Goal: Information Seeking & Learning: Learn about a topic

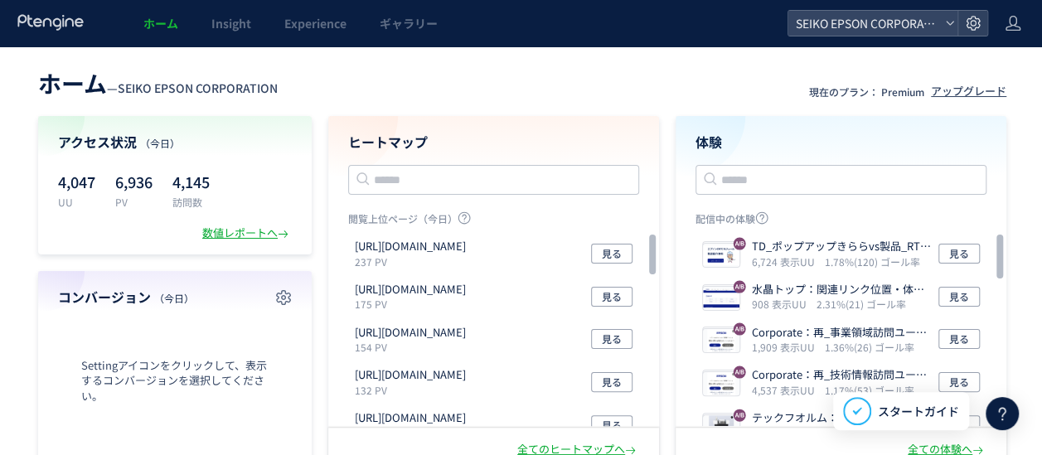
click at [745, 111] on div "ホーム — SEIKO EPSON CORPORATION 現在のプラン： Premium アップグレード アクセス状況 （今日） 4,047 UU 6,93…" at bounding box center [522, 267] width 1045 height 408
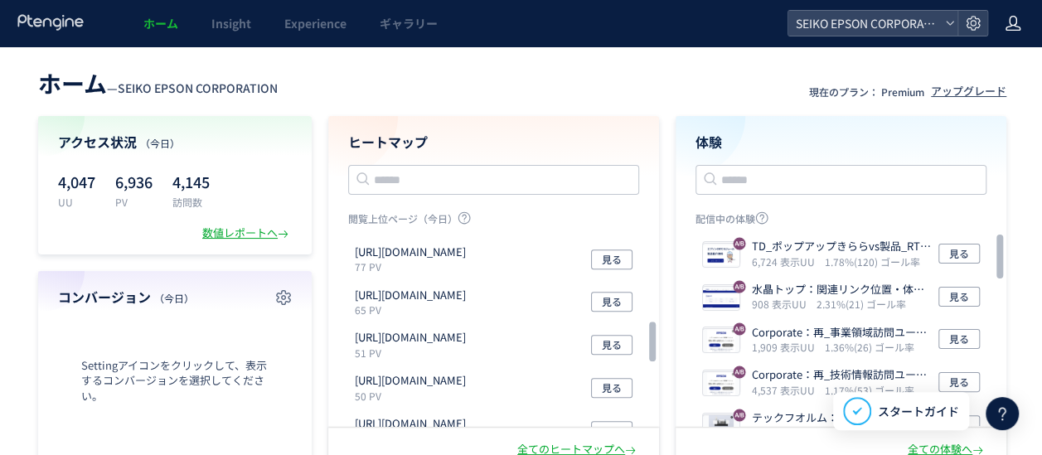
click at [1013, 19] on icon at bounding box center [1013, 23] width 17 height 17
click at [748, 22] on div "ホーム Insight Experience ギャラリー" at bounding box center [394, 23] width 788 height 46
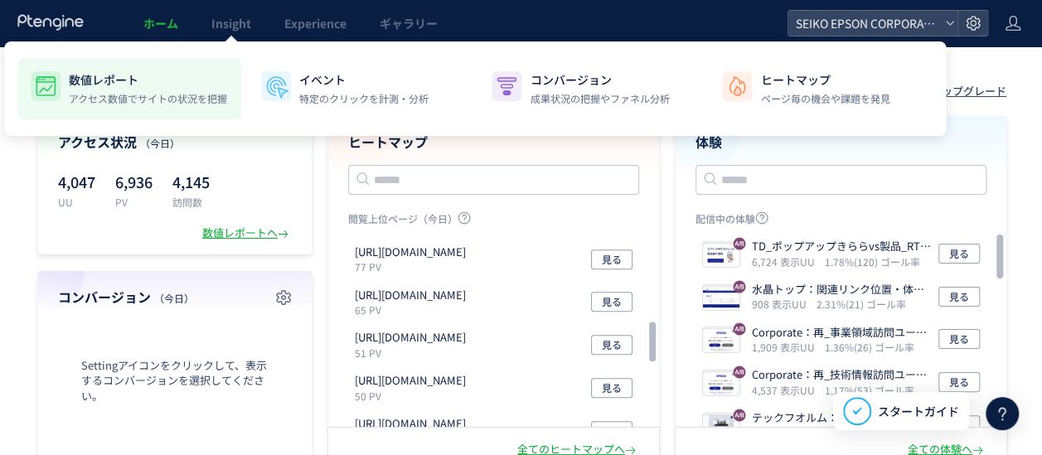
click at [178, 84] on p "数値レポート" at bounding box center [148, 79] width 158 height 17
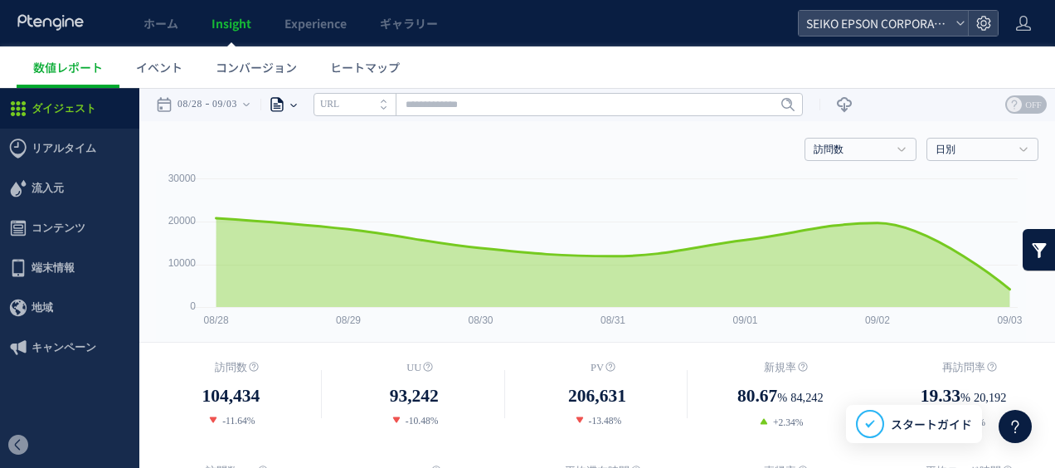
click at [290, 99] on div "ページ" at bounding box center [275, 104] width 30 height 33
click at [314, 161] on li "ページグループ" at bounding box center [293, 167] width 97 height 22
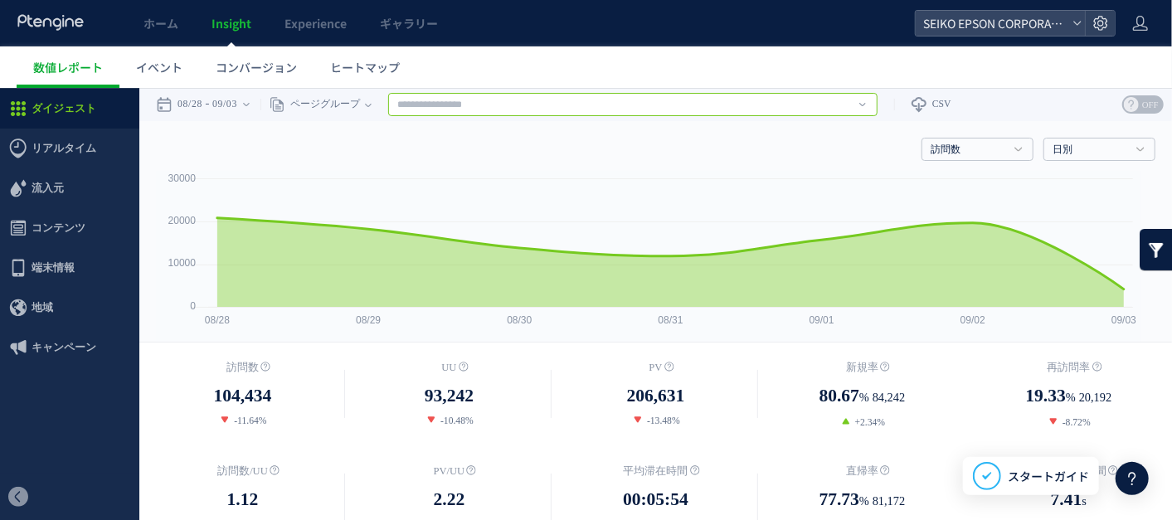
click at [677, 106] on input "text" at bounding box center [632, 103] width 489 height 23
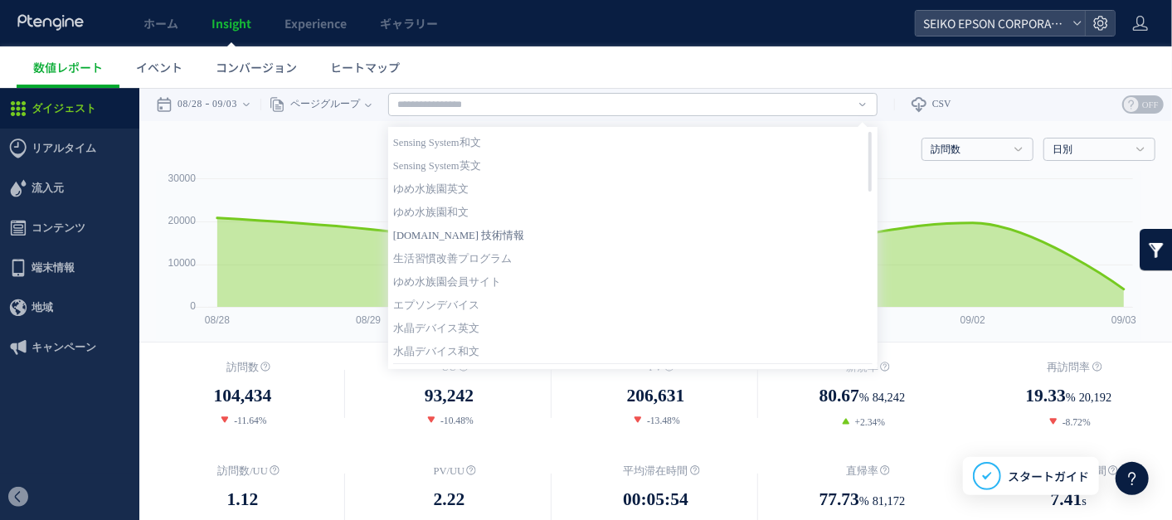
click at [507, 229] on link "corporate.epson 技術情報" at bounding box center [632, 235] width 479 height 22
type input "**********"
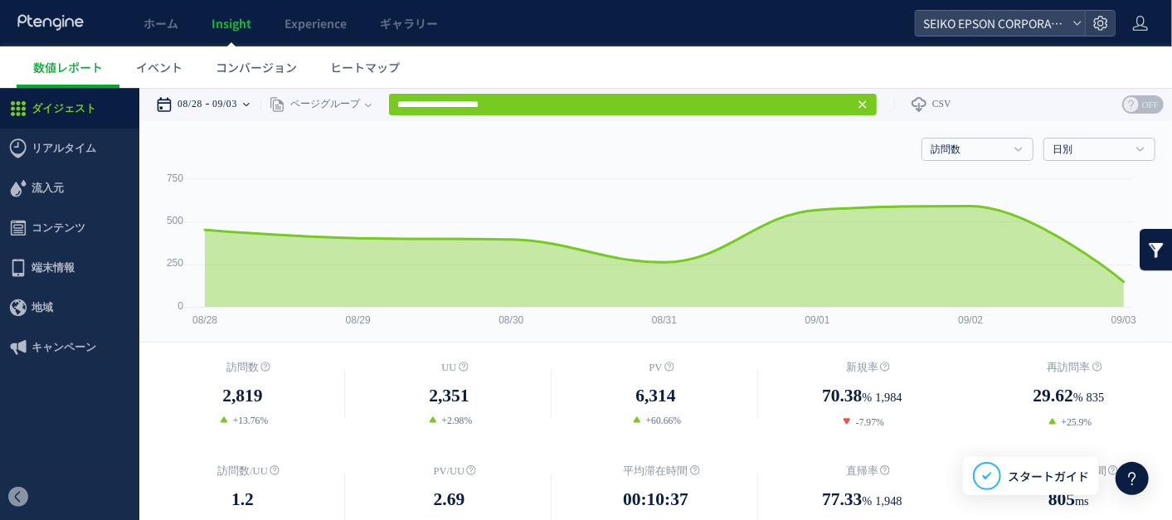
click at [260, 105] on div "08/28 09/03" at bounding box center [208, 103] width 104 height 33
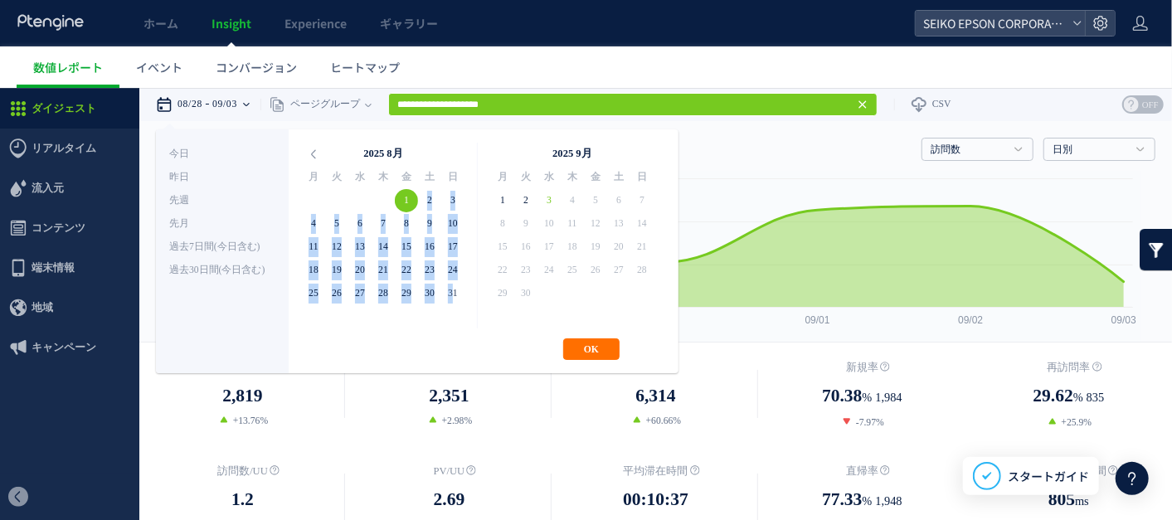
drag, startPoint x: 408, startPoint y: 197, endPoint x: 452, endPoint y: 289, distance: 101.2
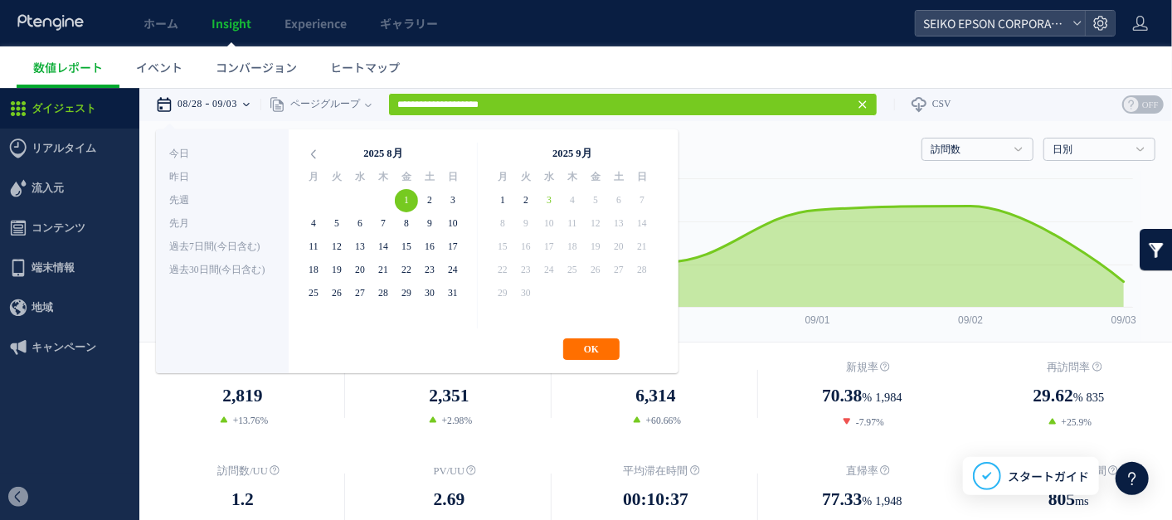
drag, startPoint x: 452, startPoint y: 289, endPoint x: 431, endPoint y: 324, distance: 41.2
click at [431, 324] on table "2025 8月 月 火 水 木 金 土 日 28 29 30 31 1 2 3 4 5 6 7 8 9 10 11 12 13 14 15 16 17 18 …" at bounding box center [383, 235] width 163 height 186
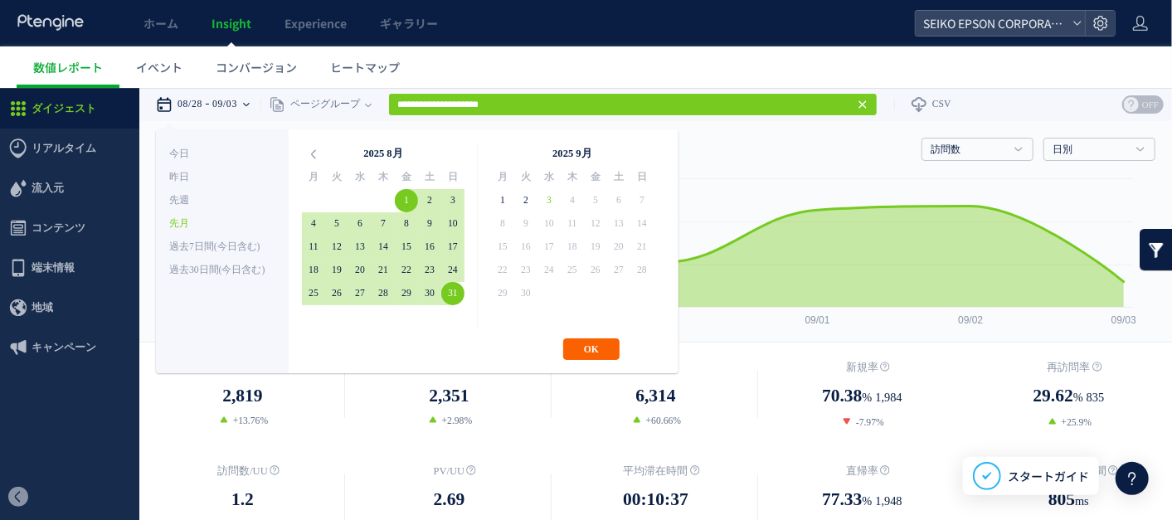
click at [609, 337] on button "OK" at bounding box center [591, 348] width 56 height 22
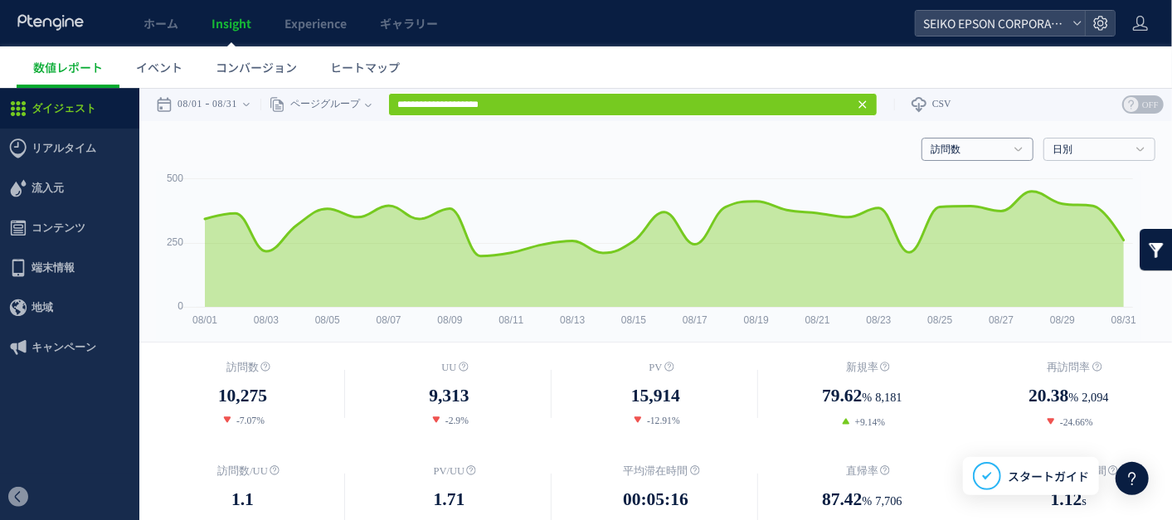
click at [1014, 148] on icon at bounding box center [1018, 148] width 8 height 5
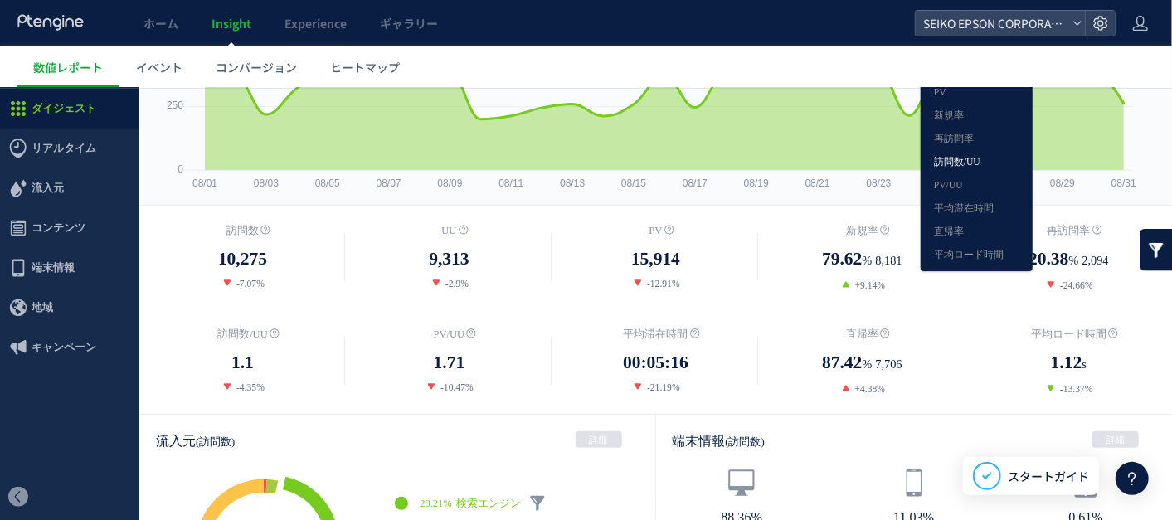
scroll to position [34, 0]
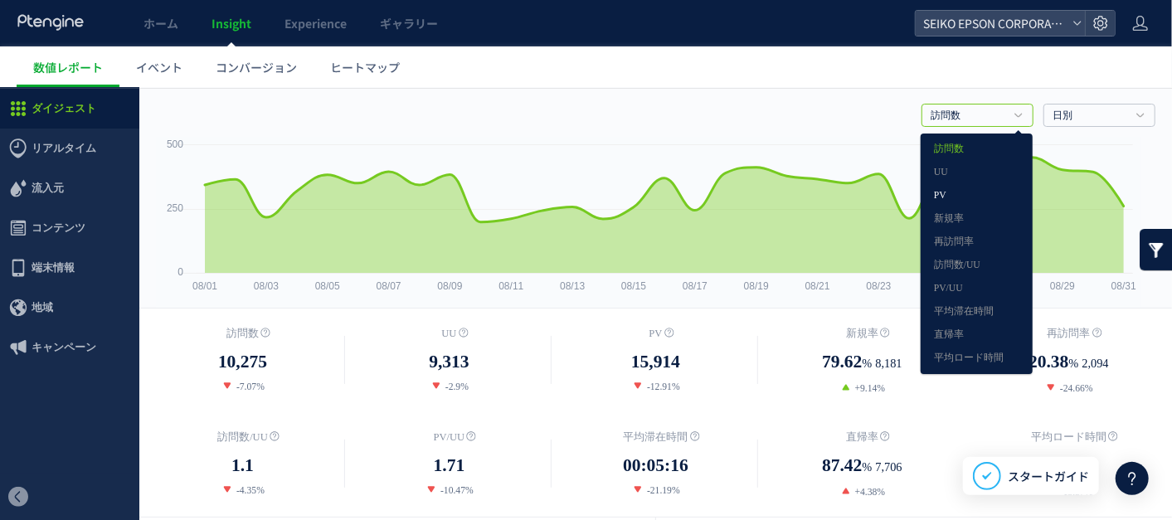
click at [946, 196] on link "PV" at bounding box center [976, 195] width 85 height 22
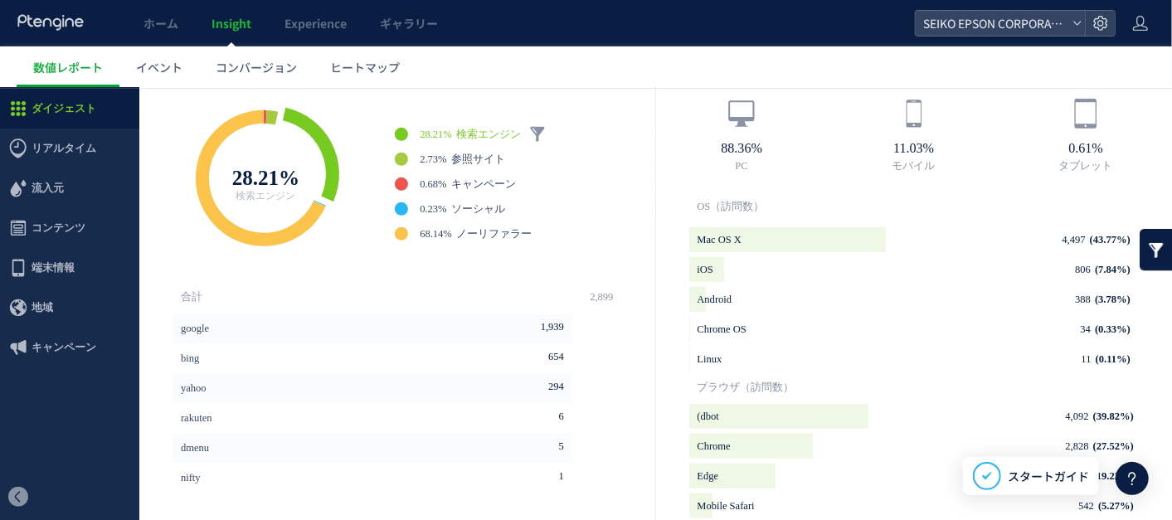
scroll to position [478, 0]
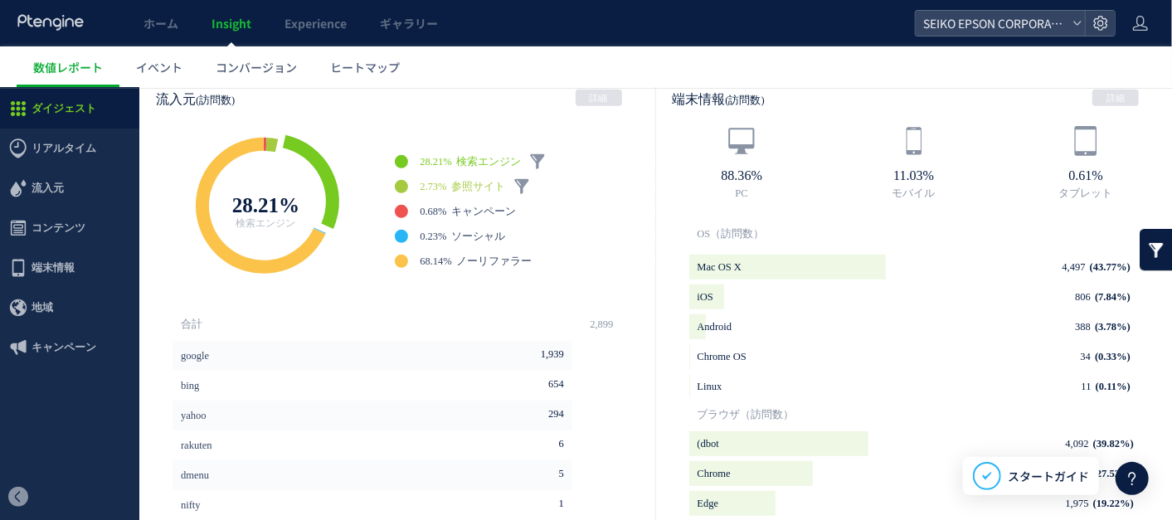
click at [446, 179] on span "2.73%" at bounding box center [433, 185] width 27 height 13
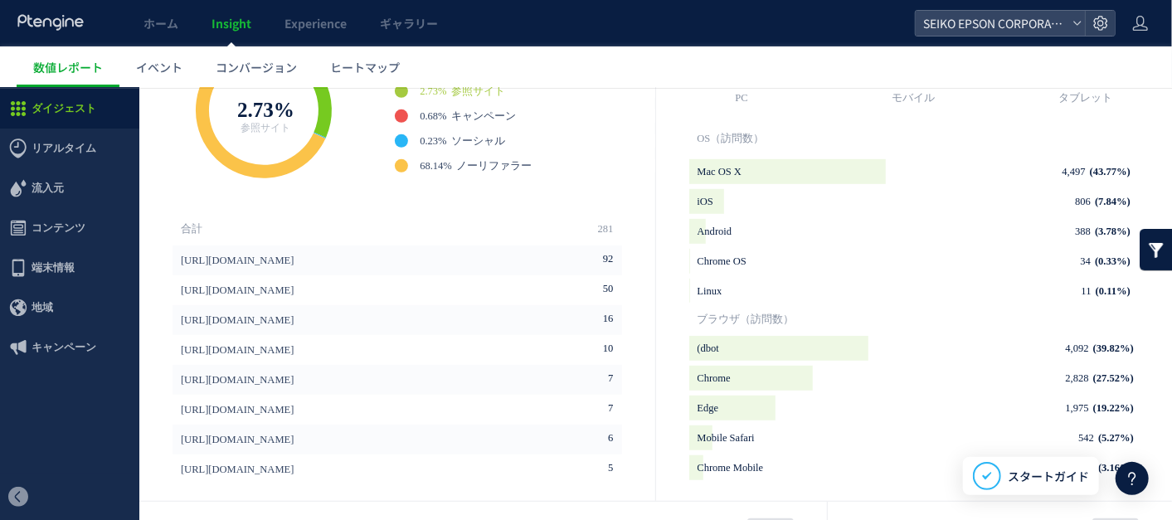
scroll to position [575, 0]
click at [499, 103] on ul "28.21% 検索エンジン ワンクリックだけで“検索エンジン”に関連するデータをセグメントすることができます。 ** 2.73% 参照サイト 0.68% キャ…" at bounding box center [525, 114] width 260 height 113
click at [498, 109] on span "キャンペーン" at bounding box center [483, 115] width 65 height 12
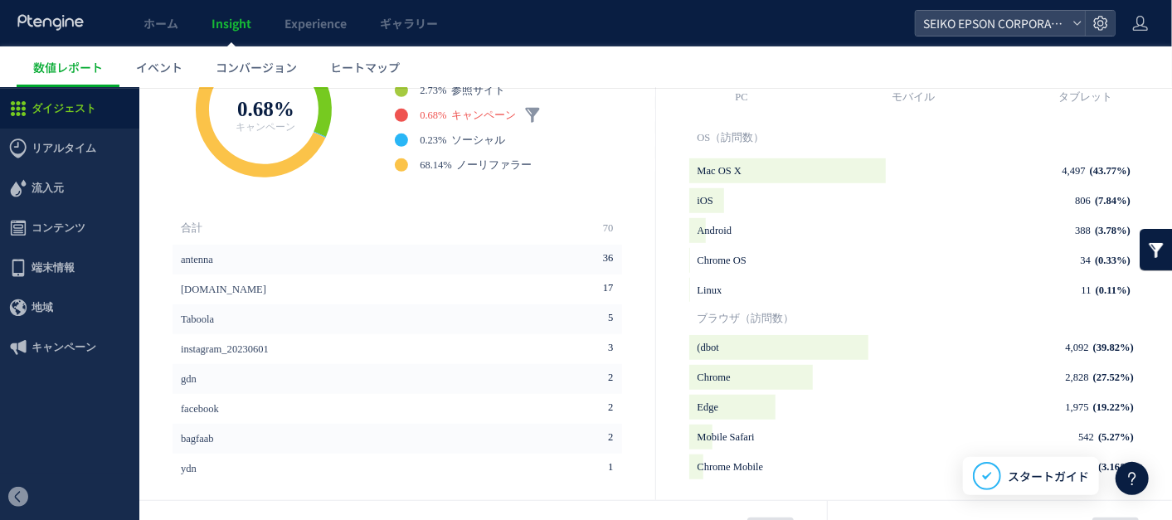
scroll to position [533, 0]
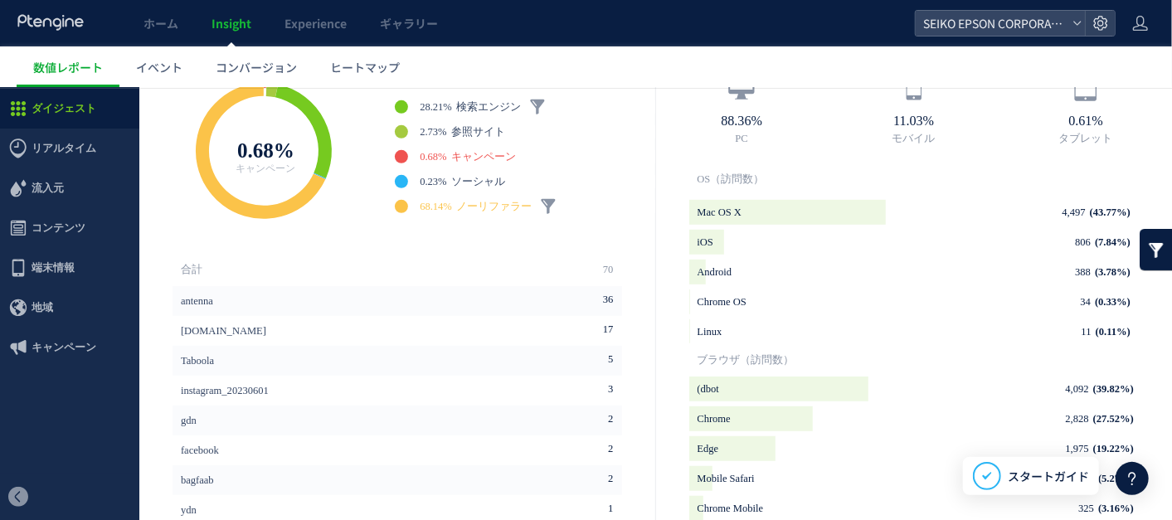
click at [504, 203] on span "ノーリファラー" at bounding box center [493, 206] width 75 height 12
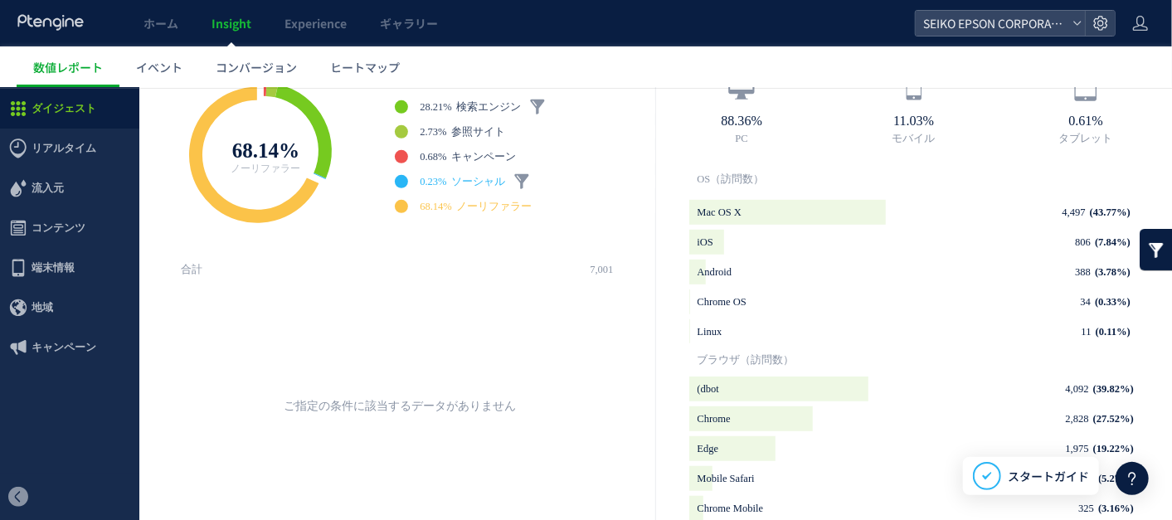
click at [486, 175] on span "ソーシャル" at bounding box center [478, 181] width 54 height 12
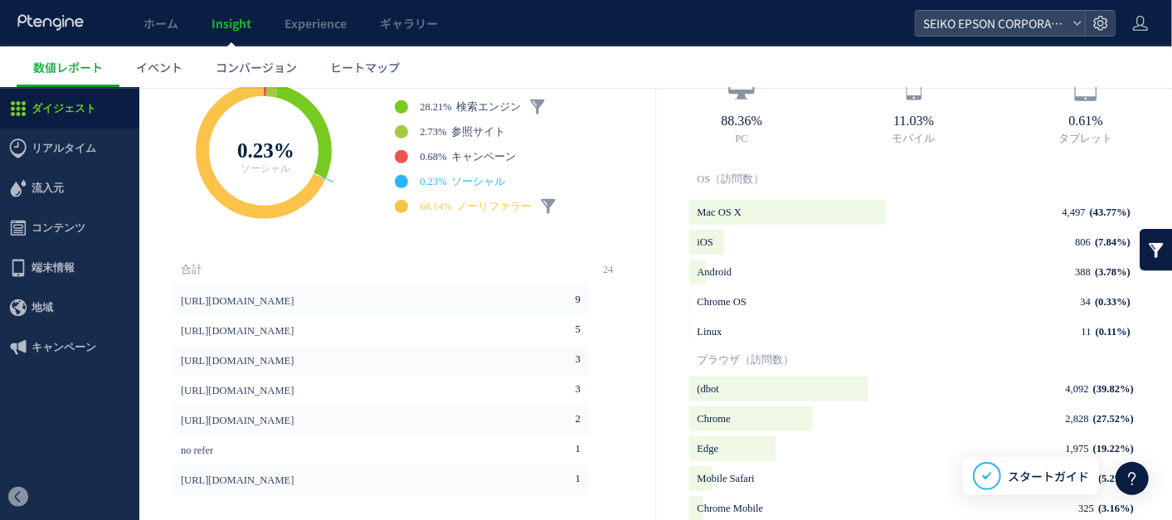
click at [491, 200] on span "ノーリファラー" at bounding box center [493, 206] width 75 height 12
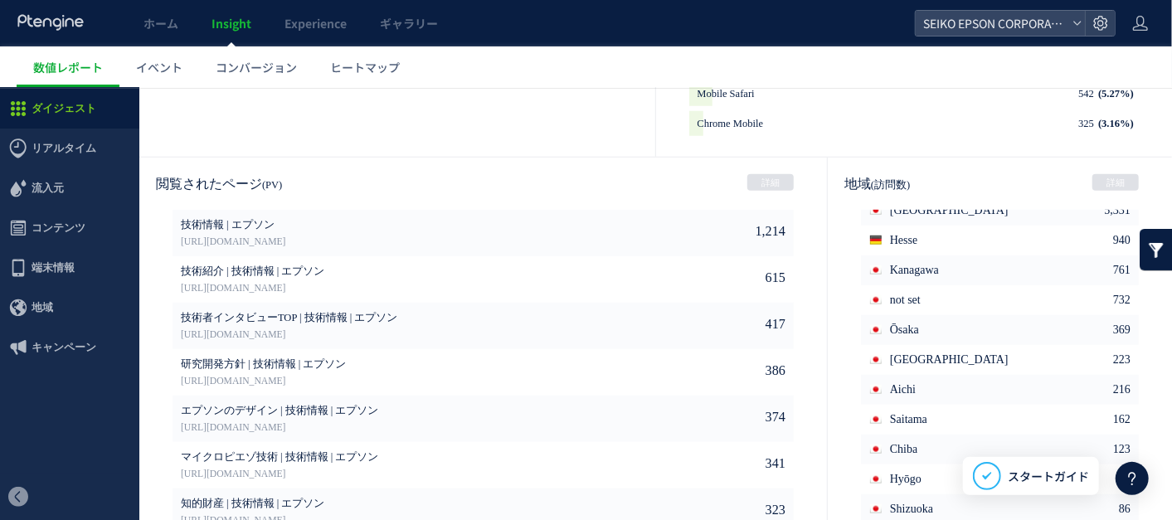
scroll to position [954, 0]
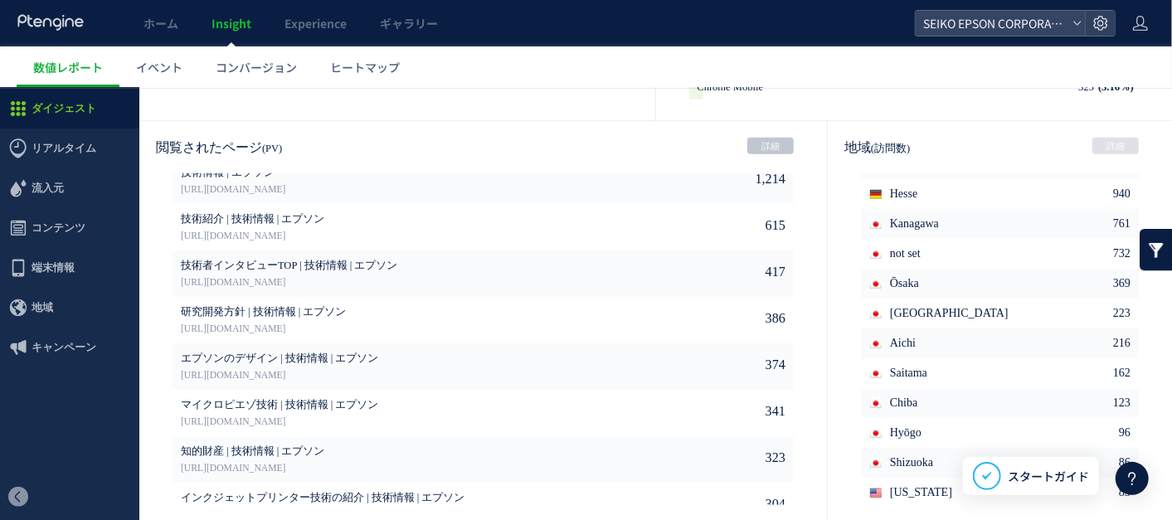
click at [767, 145] on link "詳細" at bounding box center [770, 145] width 46 height 17
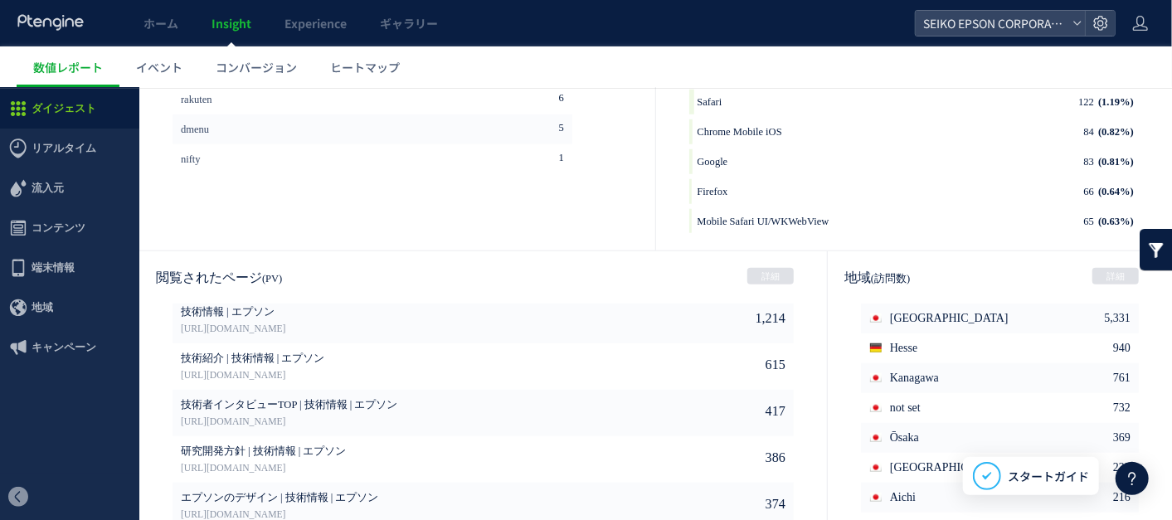
scroll to position [827, 0]
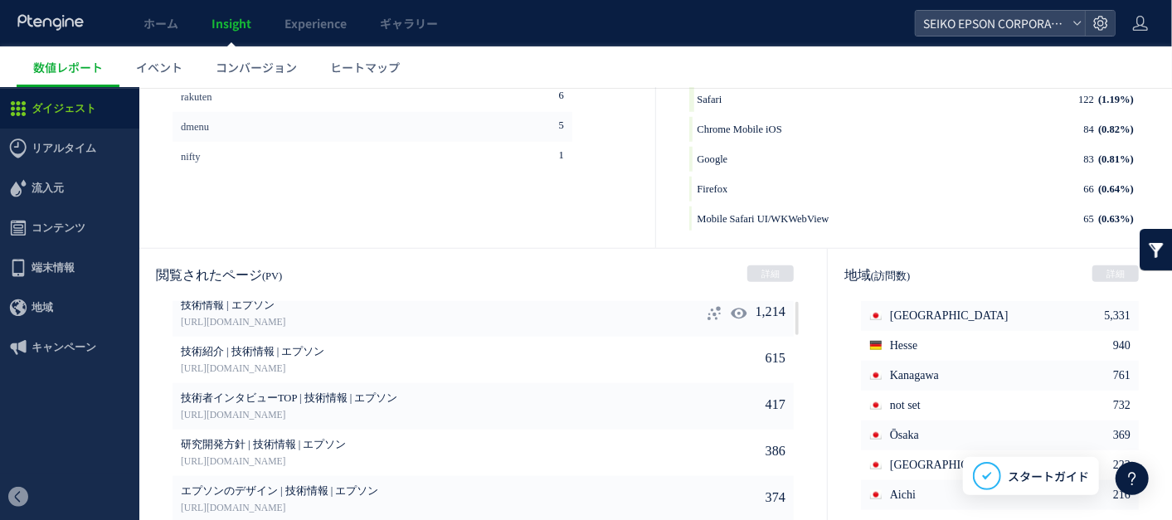
click at [706, 305] on icon at bounding box center [714, 312] width 17 height 17
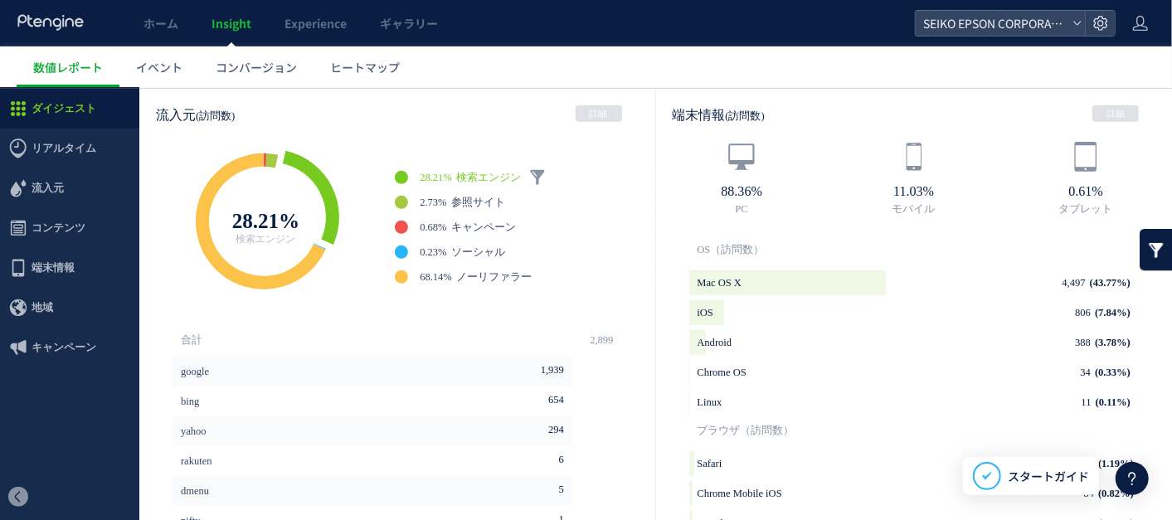
scroll to position [460, 0]
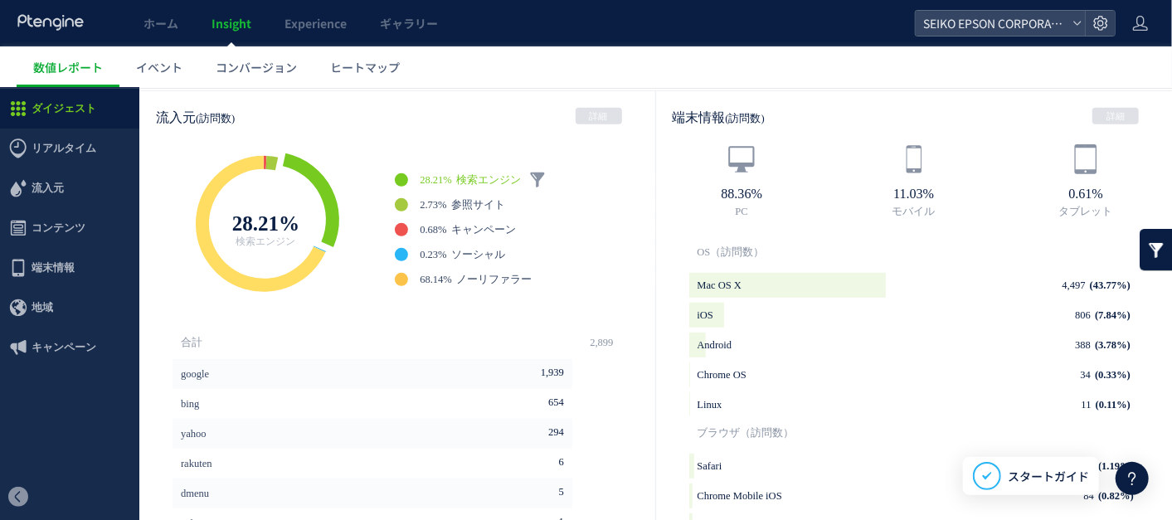
click at [297, 266] on icon at bounding box center [261, 223] width 130 height 136
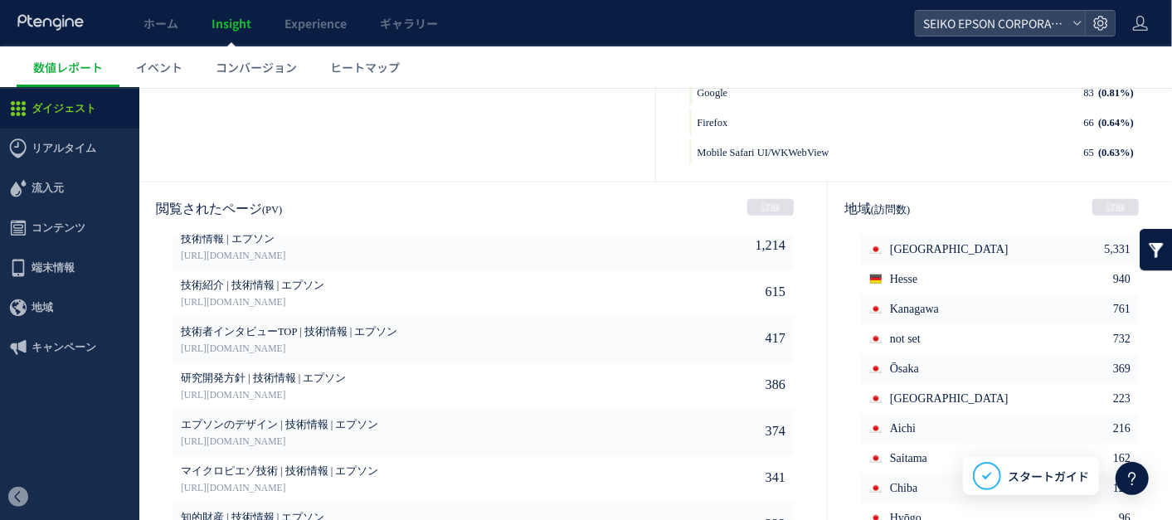
scroll to position [921, 0]
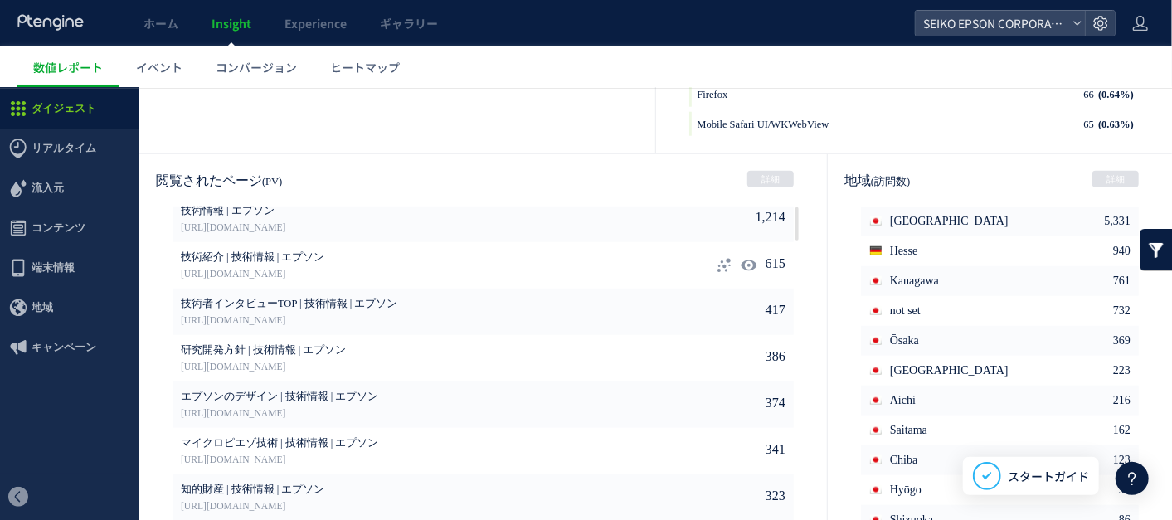
click at [716, 260] on icon at bounding box center [724, 264] width 17 height 17
click at [0, 87] on div at bounding box center [0, 87] width 0 height 0
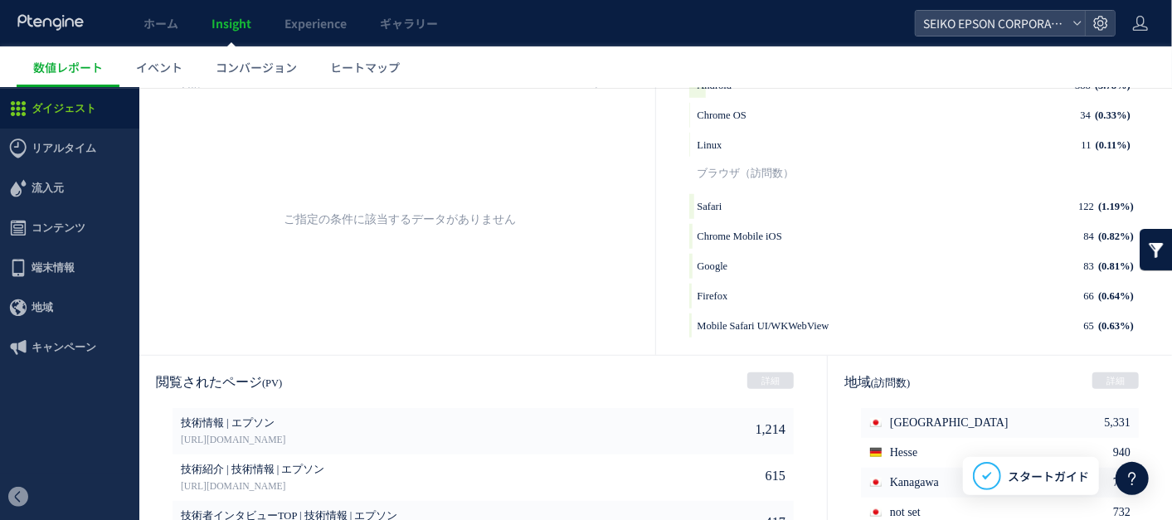
scroll to position [736, 0]
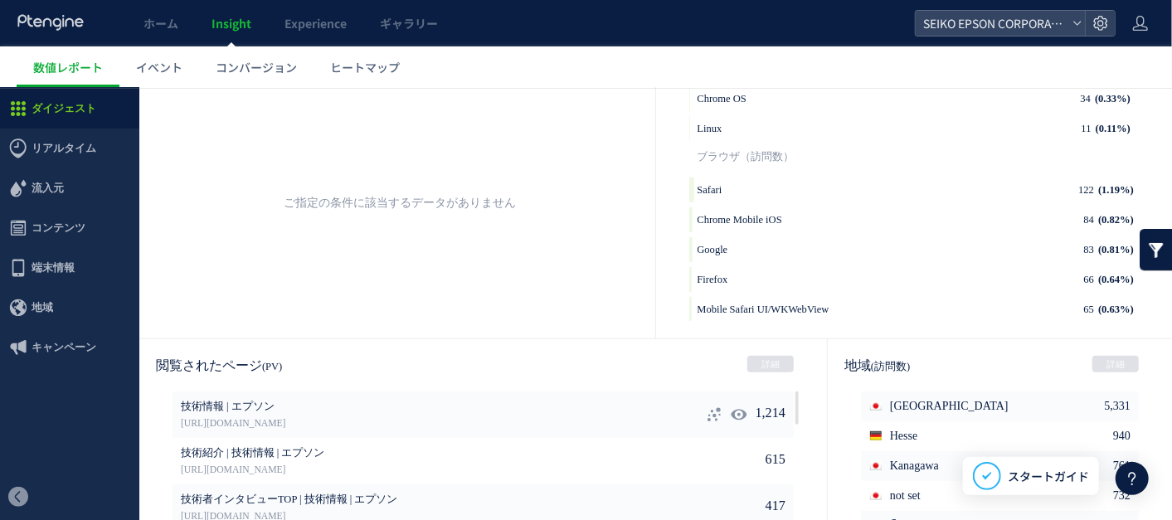
click at [707, 414] on use at bounding box center [713, 413] width 13 height 14
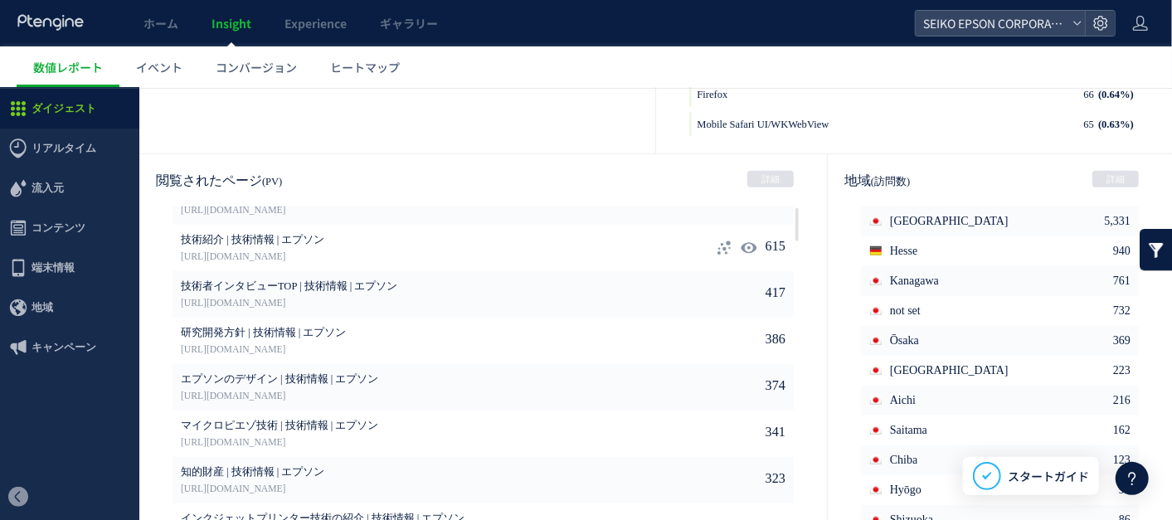
click at [716, 241] on icon at bounding box center [724, 247] width 17 height 17
click at [0, 87] on div at bounding box center [0, 87] width 0 height 0
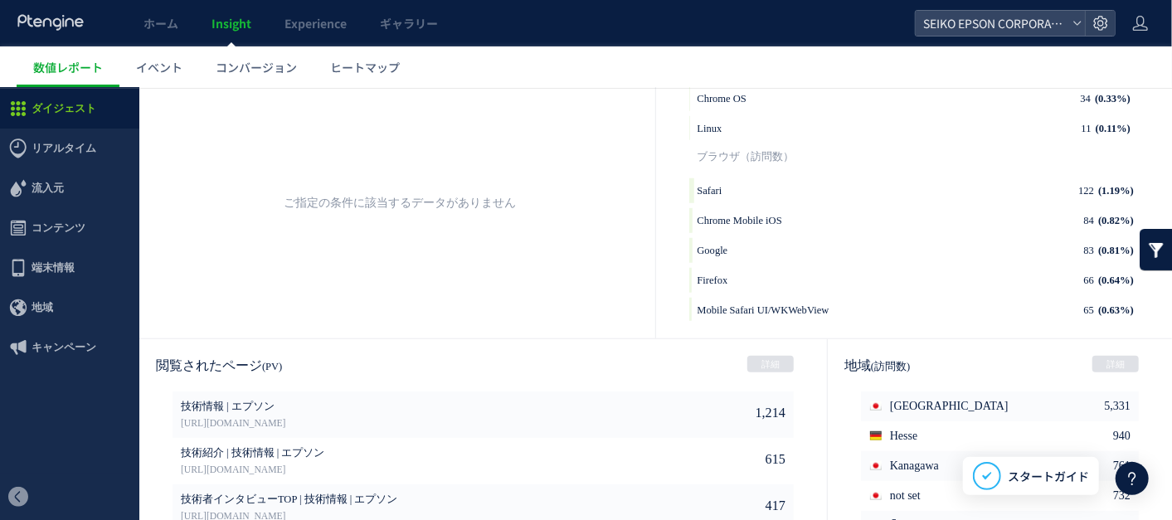
scroll to position [954, 0]
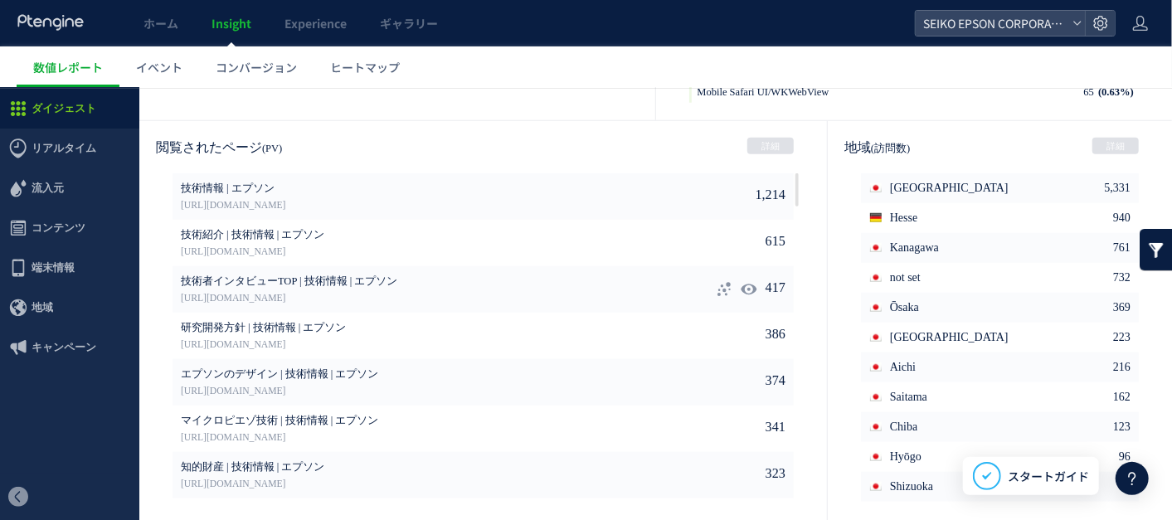
click at [716, 282] on icon at bounding box center [724, 288] width 17 height 17
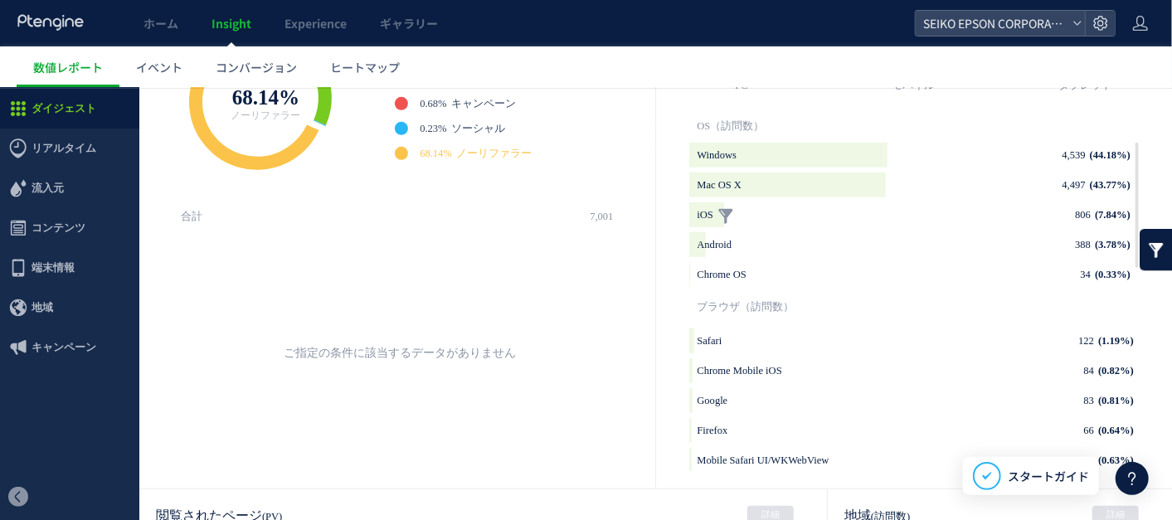
scroll to position [494, 0]
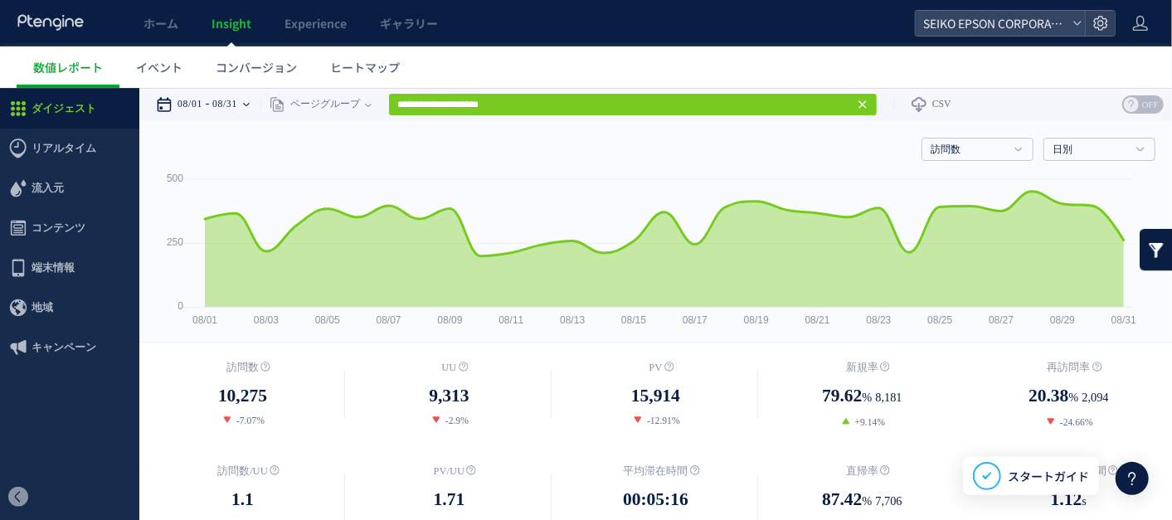
click at [250, 99] on icon at bounding box center [246, 103] width 7 height 33
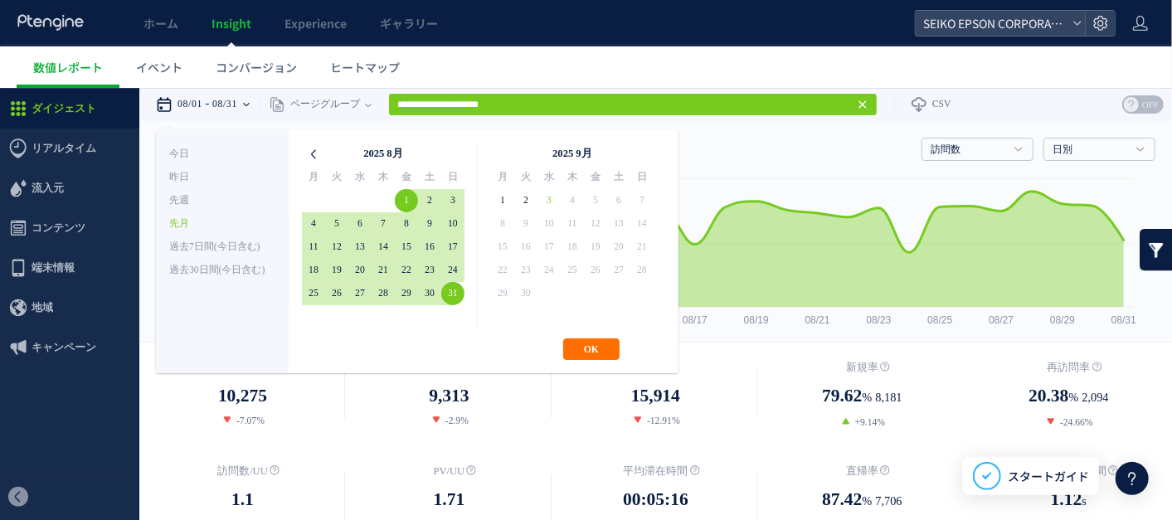
click at [317, 155] on icon at bounding box center [313, 153] width 23 height 23
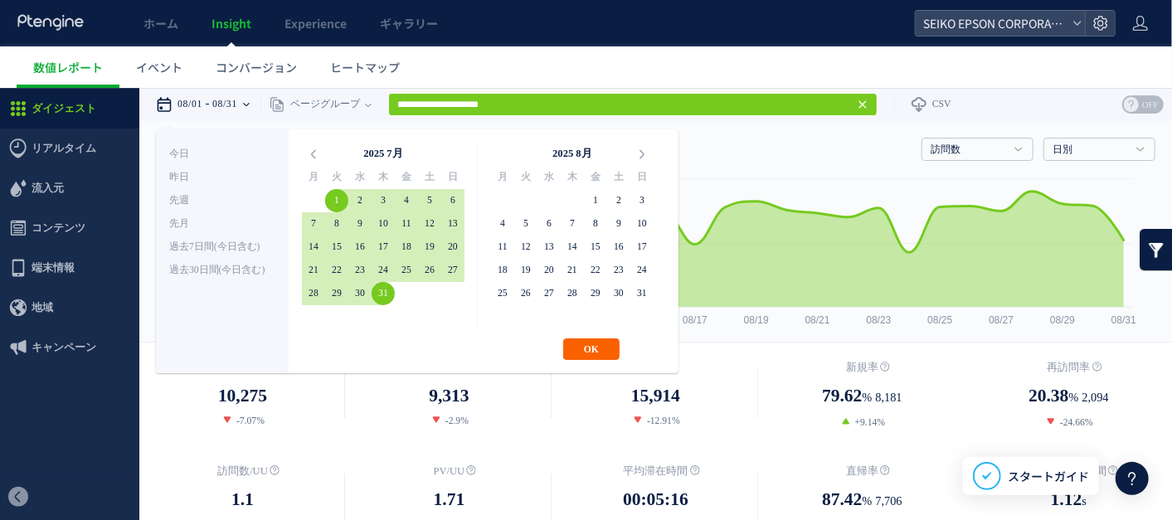
click at [574, 351] on button "OK" at bounding box center [591, 348] width 56 height 22
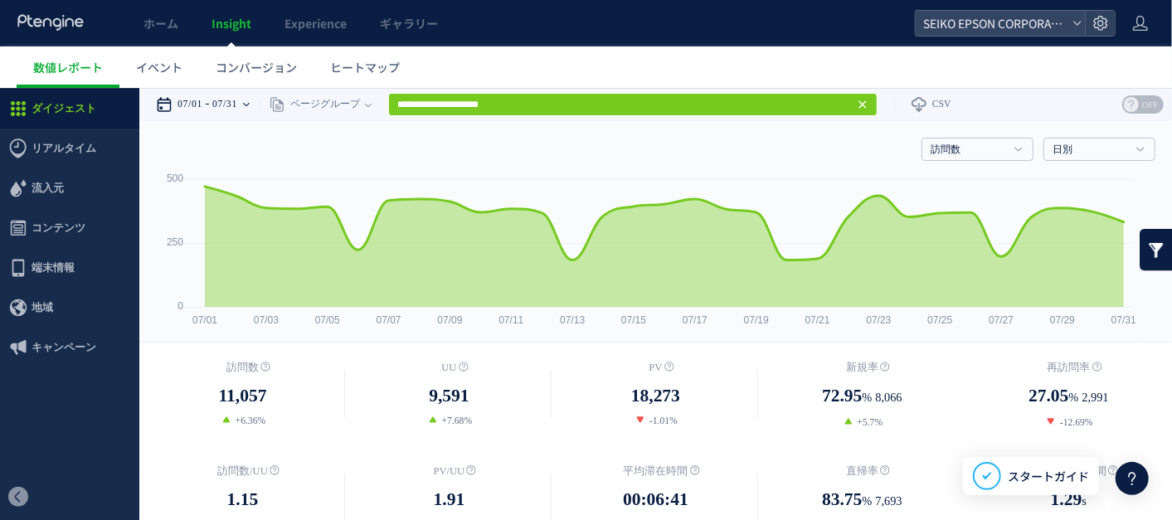
click at [254, 99] on div "07/01 07/31" at bounding box center [208, 103] width 104 height 33
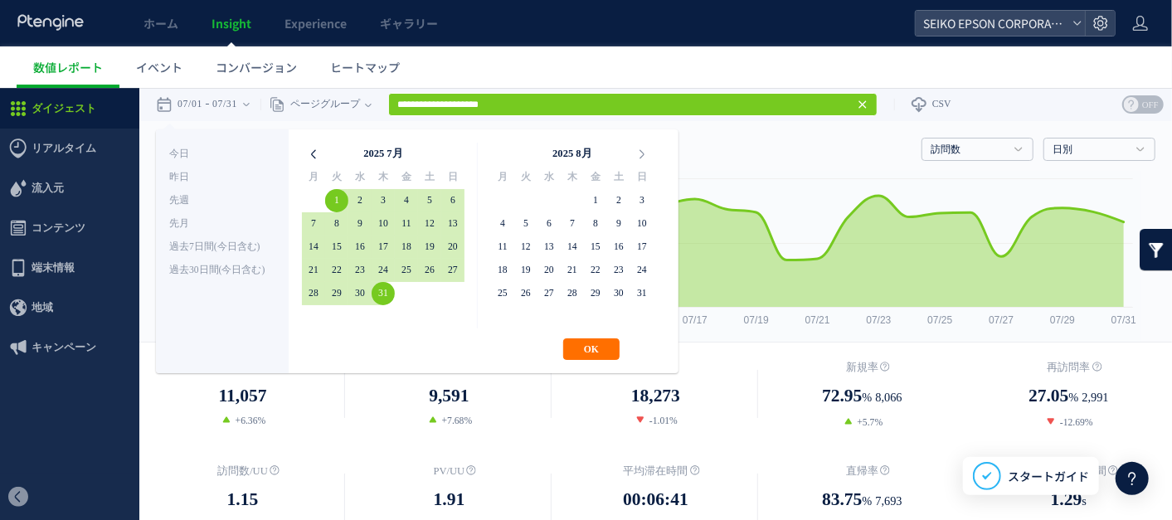
click at [319, 158] on icon at bounding box center [313, 153] width 23 height 23
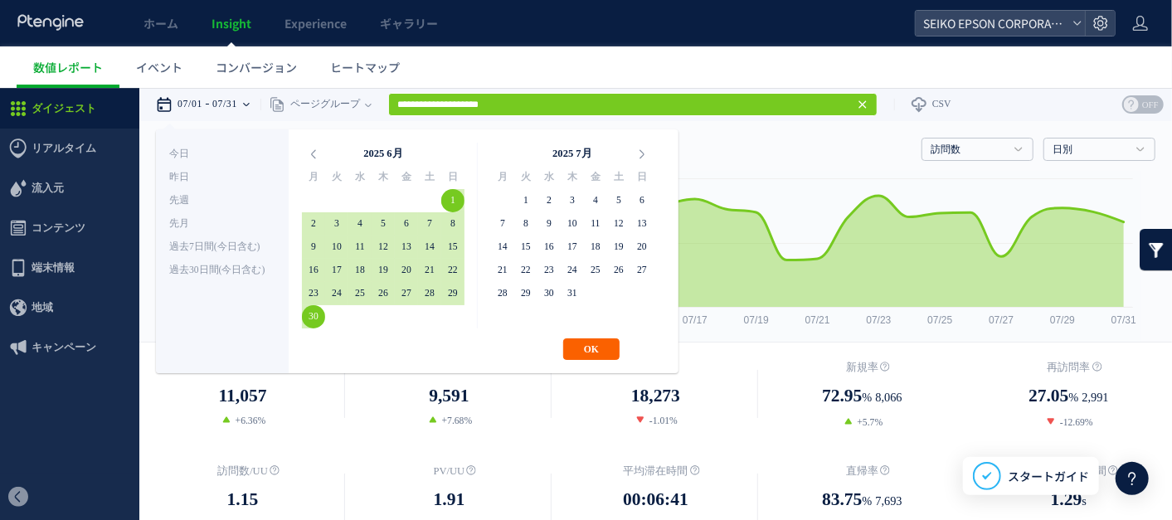
drag, startPoint x: 587, startPoint y: 338, endPoint x: 575, endPoint y: 337, distance: 11.6
click at [585, 338] on button "OK" at bounding box center [591, 348] width 56 height 22
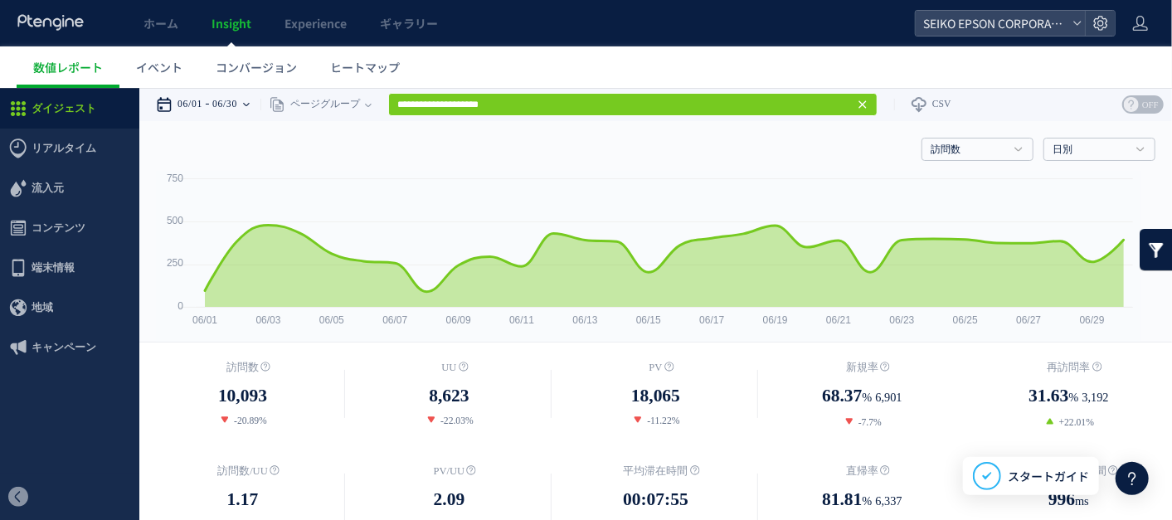
click at [250, 99] on icon at bounding box center [246, 103] width 7 height 33
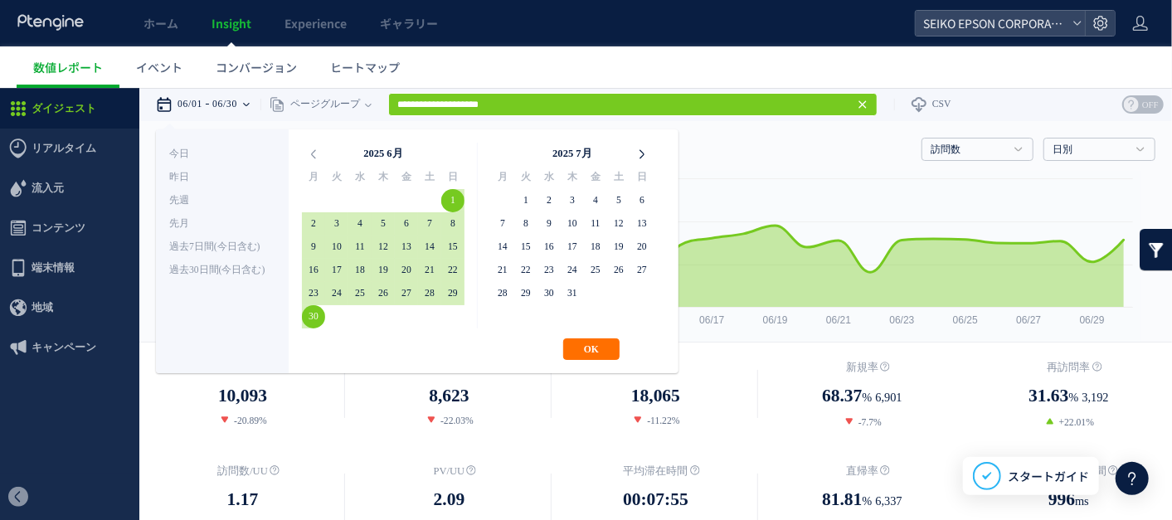
click at [632, 157] on icon at bounding box center [641, 153] width 23 height 23
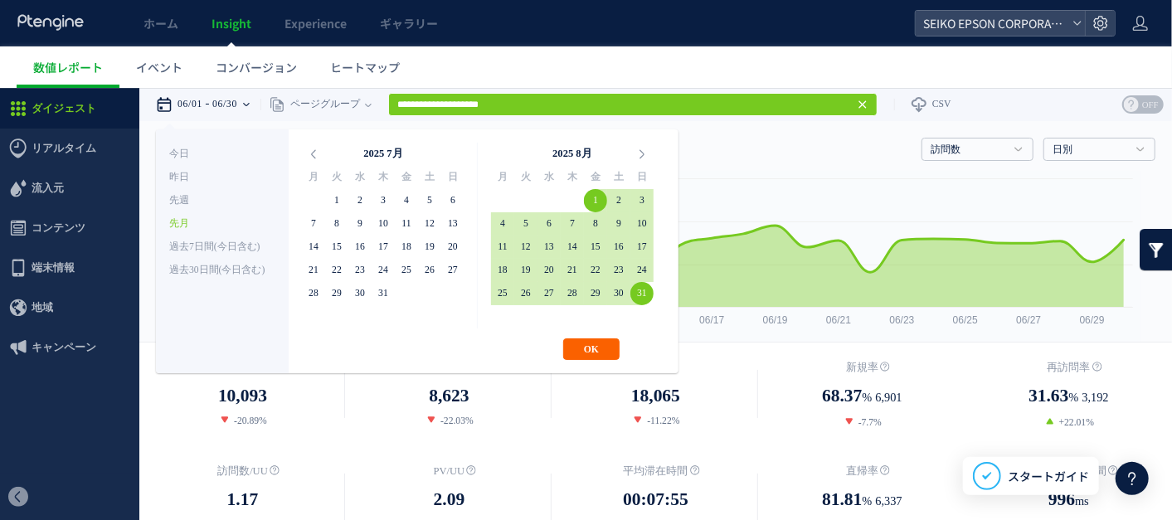
click at [578, 346] on button "OK" at bounding box center [591, 348] width 56 height 22
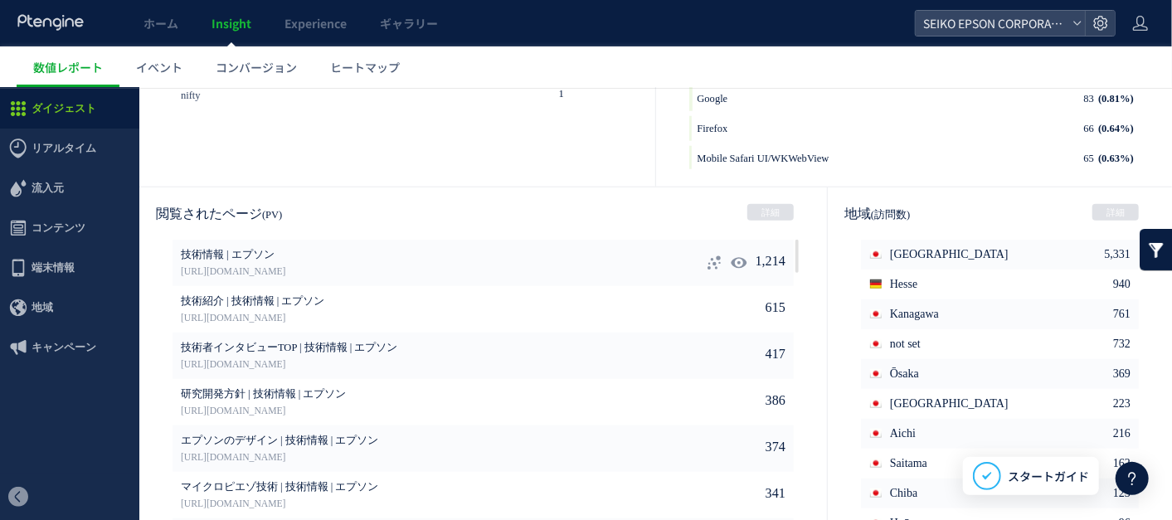
scroll to position [862, 0]
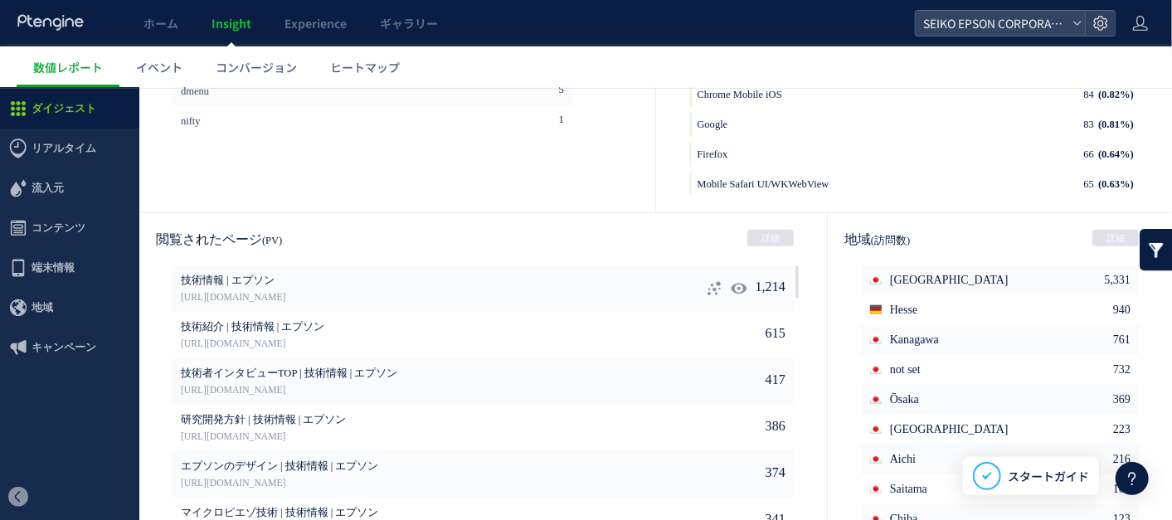
click at [706, 289] on icon at bounding box center [714, 287] width 17 height 17
click at [704, 289] on div at bounding box center [714, 288] width 20 height 20
